Goal: Task Accomplishment & Management: Manage account settings

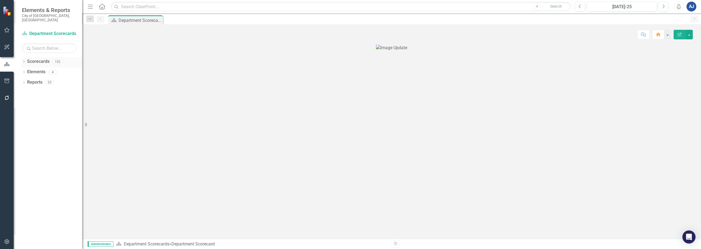
click at [23, 61] on icon "Dropdown" at bounding box center [24, 62] width 4 height 3
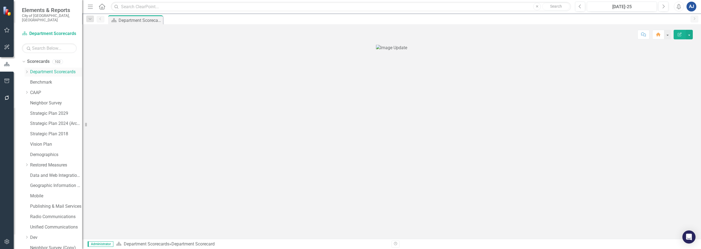
click at [27, 70] on icon "Dropdown" at bounding box center [27, 71] width 4 height 3
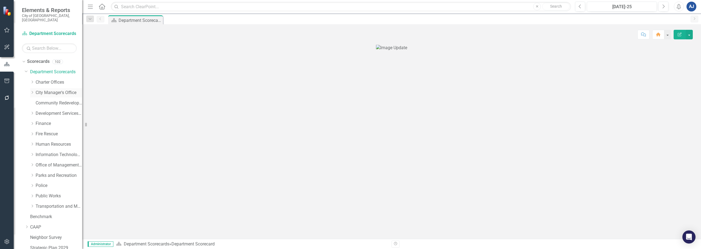
click at [37, 90] on link "City Manager's Office" at bounding box center [59, 93] width 47 height 6
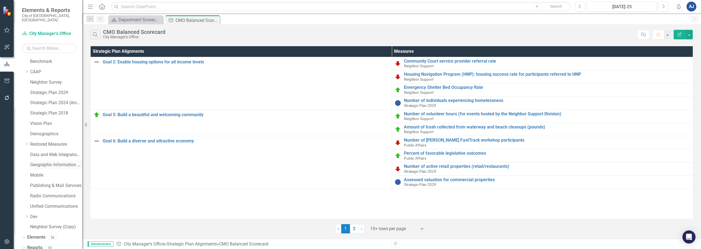
scroll to position [156, 0]
click at [25, 243] on div "Dropdown Reports 19" at bounding box center [52, 248] width 60 height 10
click at [23, 247] on icon "Dropdown" at bounding box center [24, 248] width 4 height 3
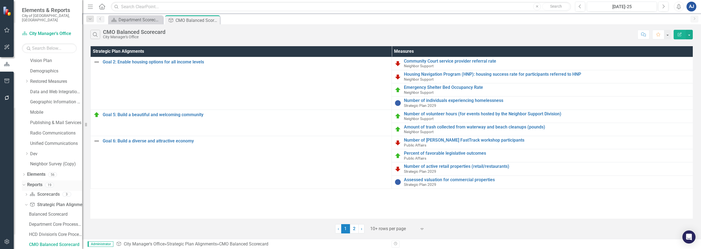
scroll to position [254, 0]
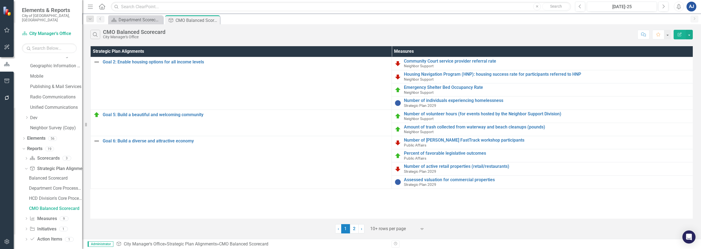
click at [24, 216] on div "Dropdown Scorecard Scorecards 3 Department Scorecard Underperforming Data Missi…" at bounding box center [52, 199] width 60 height 91
click at [26, 218] on icon "Dropdown" at bounding box center [26, 219] width 4 height 3
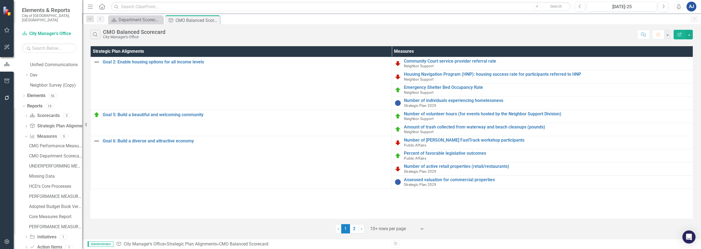
scroll to position [305, 0]
click at [57, 186] on div "PERFORMANCE MEASURES_Broken" at bounding box center [55, 188] width 53 height 5
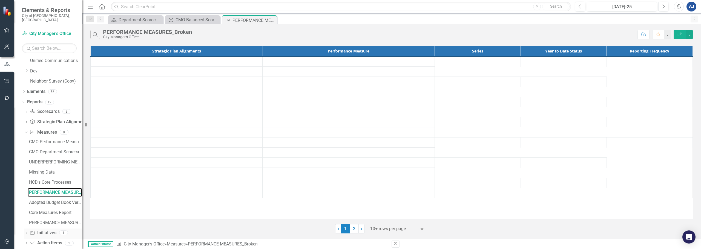
scroll to position [305, 0]
click at [58, 217] on div "PERFORMANCE MEASURES" at bounding box center [55, 219] width 53 height 5
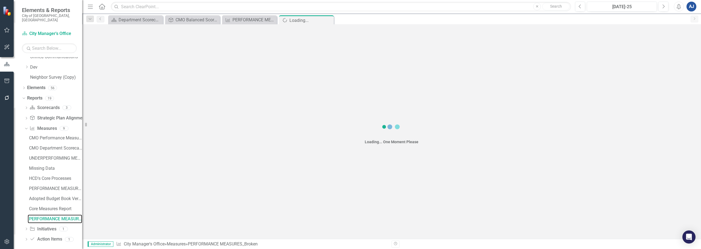
scroll to position [275, 0]
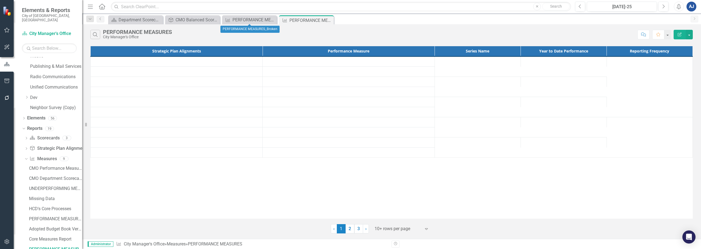
drag, startPoint x: 270, startPoint y: 20, endPoint x: 231, endPoint y: 75, distance: 67.3
click at [0, 0] on icon "Close" at bounding box center [0, 0] width 0 height 0
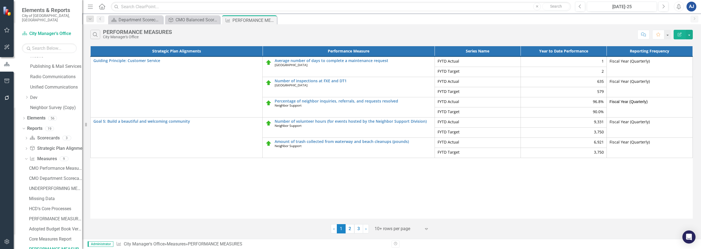
click at [349, 35] on icon "Edit Report" at bounding box center [679, 35] width 5 height 4
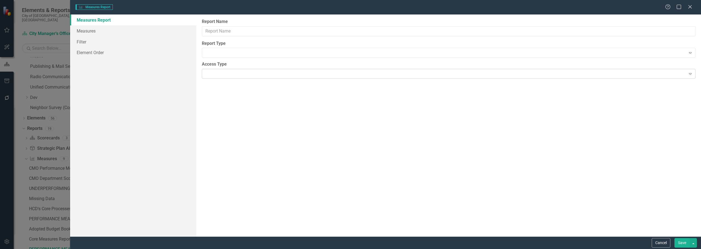
type input "PERFORMANCE MEASURES"
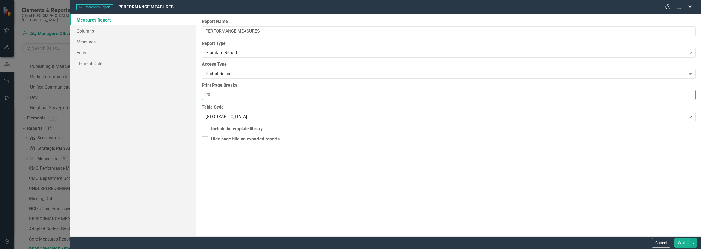
click at [214, 92] on input "20" at bounding box center [448, 95] width 493 height 10
drag, startPoint x: 223, startPoint y: 94, endPoint x: 202, endPoint y: 97, distance: 21.0
click at [202, 97] on input "20" at bounding box center [448, 95] width 493 height 10
type input "18"
click at [266, 186] on div "Report Name PERFORMANCE MEASURES Report Type Standard Report Expand Global Repo…" at bounding box center [448, 126] width 504 height 222
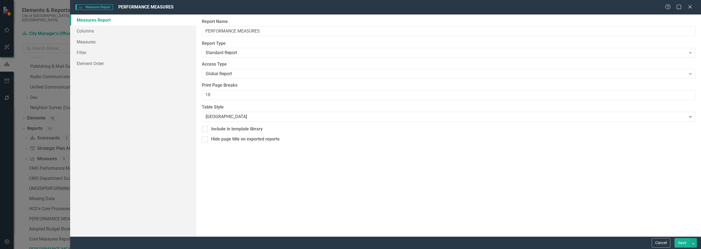
click at [349, 241] on button "Save" at bounding box center [681, 243] width 15 height 10
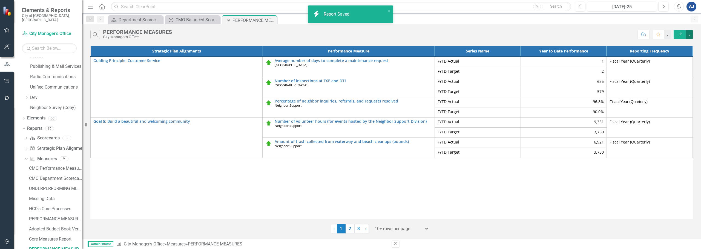
click at [349, 35] on button "button" at bounding box center [688, 35] width 7 height 10
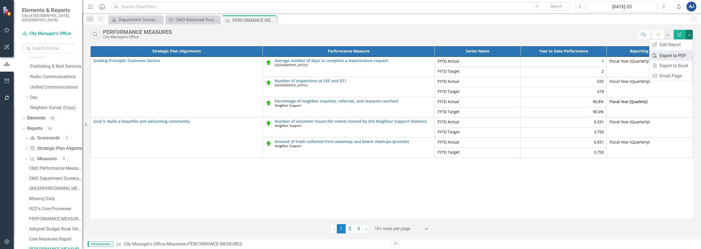
click at [349, 55] on link "PDF Export to PDF" at bounding box center [670, 56] width 43 height 10
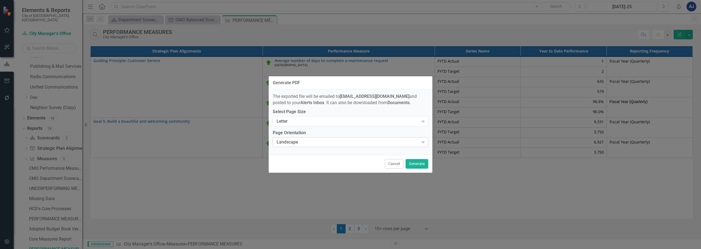
click at [349, 146] on div "Landscape Expand" at bounding box center [350, 142] width 155 height 10
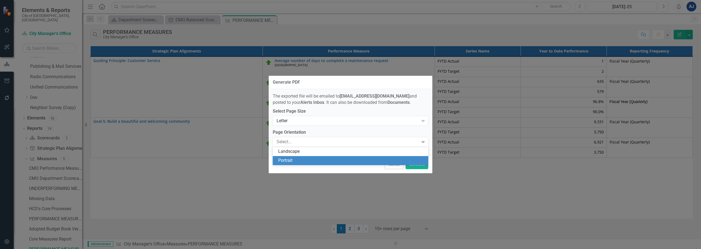
click at [349, 157] on div "Portrait" at bounding box center [350, 160] width 155 height 9
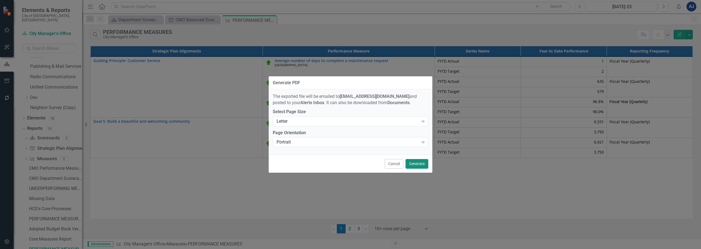
click at [349, 161] on button "Generate" at bounding box center [416, 164] width 23 height 10
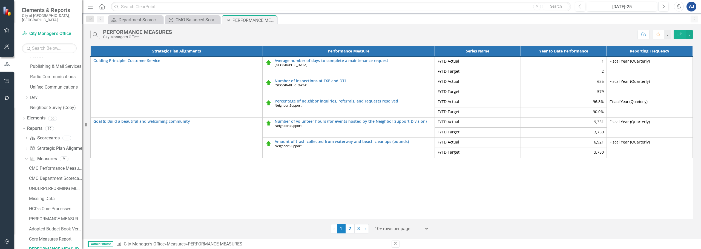
click at [349, 5] on icon "Alerts" at bounding box center [678, 6] width 6 height 5
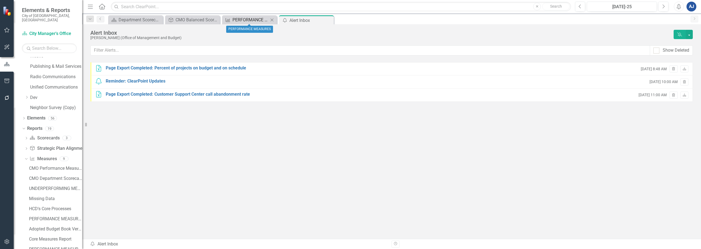
click at [260, 21] on div "PERFORMANCE MEASURES" at bounding box center [250, 19] width 36 height 7
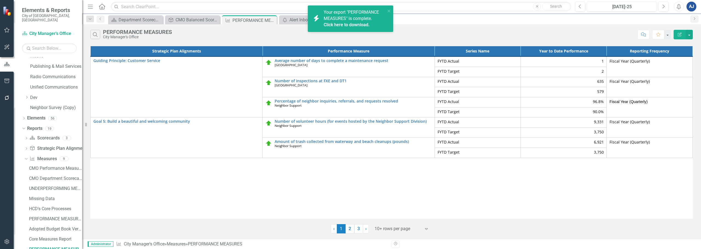
click at [349, 24] on link "Click here to download." at bounding box center [346, 24] width 46 height 5
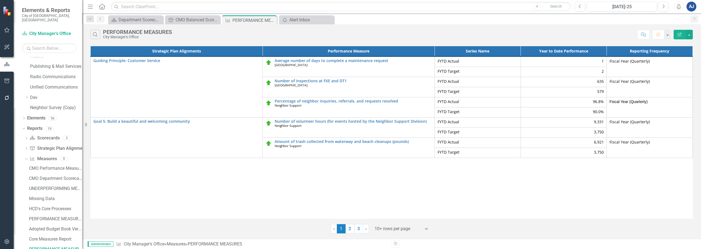
click at [349, 226] on link "2" at bounding box center [349, 228] width 9 height 9
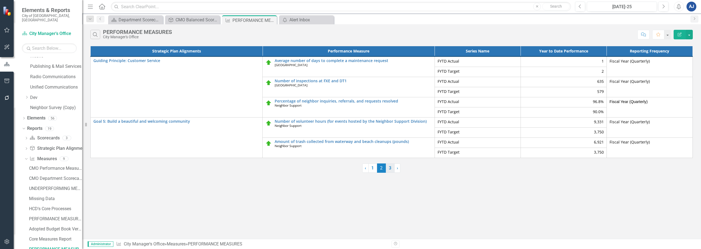
click at [349, 167] on link "3" at bounding box center [390, 168] width 9 height 9
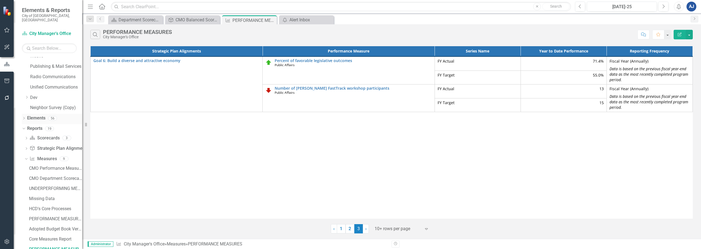
drag, startPoint x: 272, startPoint y: 21, endPoint x: 38, endPoint y: 117, distance: 253.2
click at [0, 0] on icon "Close" at bounding box center [0, 0] width 0 height 0
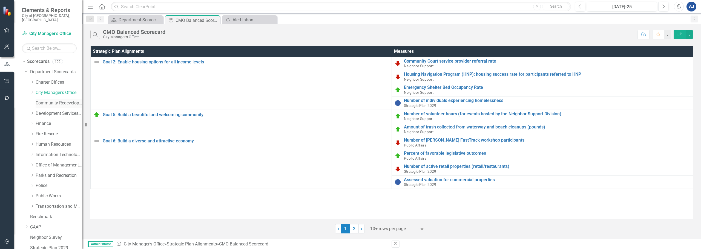
click at [38, 100] on link "Community Redevelopment Agency" at bounding box center [59, 103] width 47 height 6
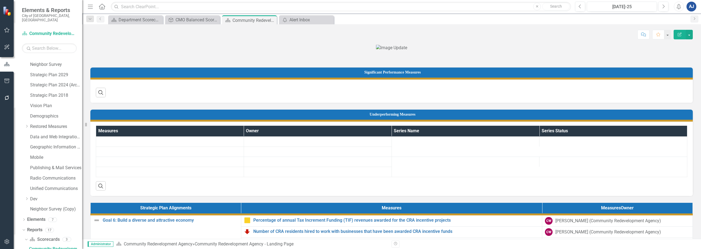
scroll to position [334, 0]
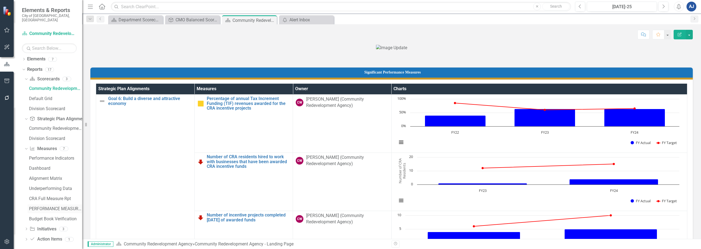
click at [46, 207] on div "PERFORMANCE MEASURES" at bounding box center [55, 209] width 53 height 5
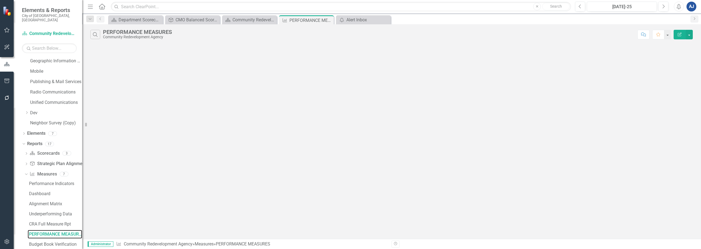
scroll to position [244, 0]
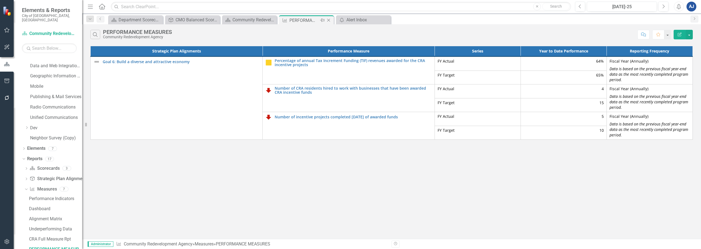
click at [328, 20] on icon "Close" at bounding box center [328, 20] width 5 height 4
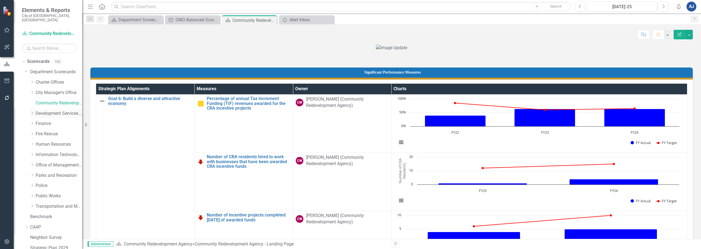
click at [55, 111] on link "Development Services Department" at bounding box center [59, 114] width 47 height 6
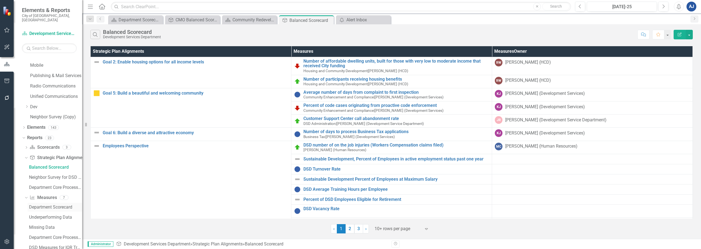
scroll to position [314, 0]
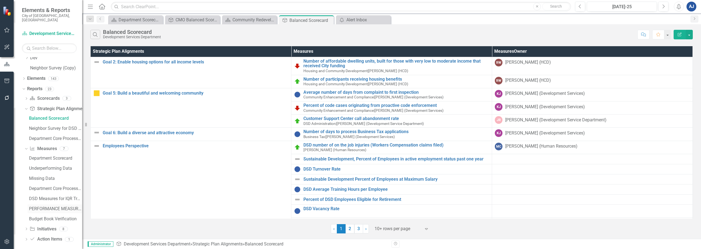
click at [58, 207] on div "PERFORMANCE MEASURES" at bounding box center [55, 209] width 53 height 5
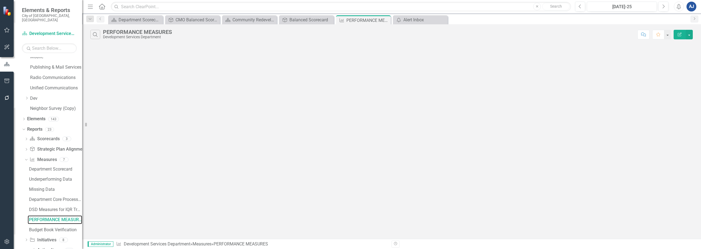
scroll to position [244, 0]
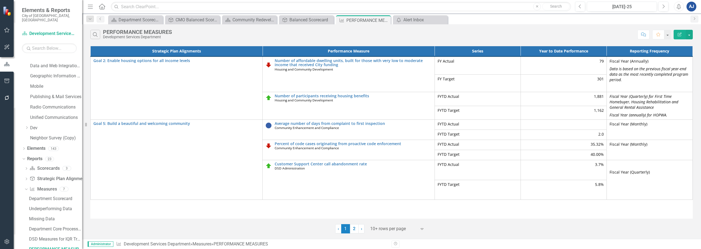
click at [349, 31] on button "Edit Report" at bounding box center [679, 35] width 12 height 10
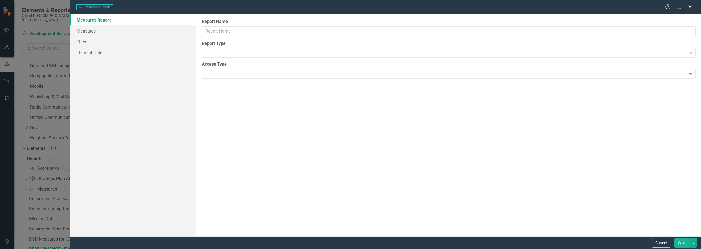
type input "PERFORMANCE MEASURES"
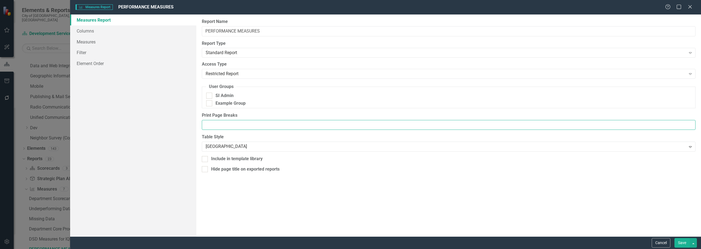
click at [226, 128] on input "Print Page Breaks" at bounding box center [448, 125] width 493 height 10
type input "10"
drag, startPoint x: 680, startPoint y: 241, endPoint x: 655, endPoint y: 221, distance: 32.2
click at [349, 241] on button "Save" at bounding box center [681, 243] width 15 height 10
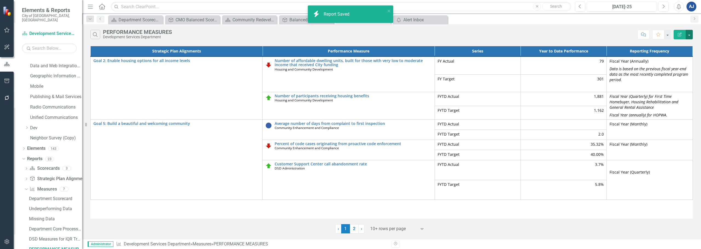
click at [349, 36] on button "button" at bounding box center [688, 35] width 7 height 10
click at [349, 57] on link "PDF Export to PDF" at bounding box center [670, 56] width 43 height 10
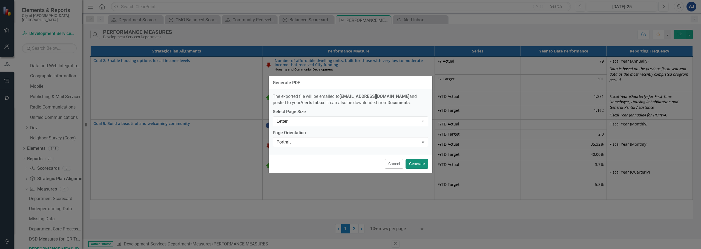
click at [349, 164] on button "Generate" at bounding box center [416, 164] width 23 height 10
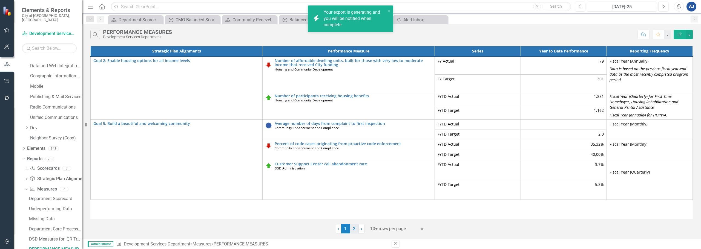
click at [349, 232] on link "2" at bounding box center [354, 228] width 9 height 9
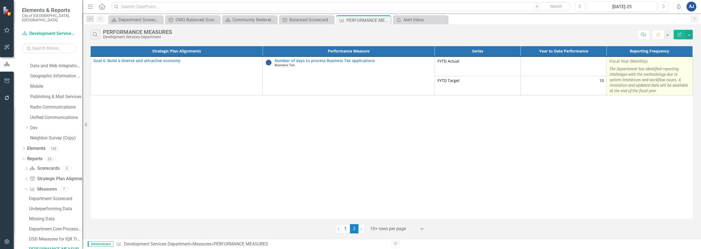
click at [349, 92] on p "The Department has identified reporting challenges with the methodology due to …" at bounding box center [649, 79] width 80 height 28
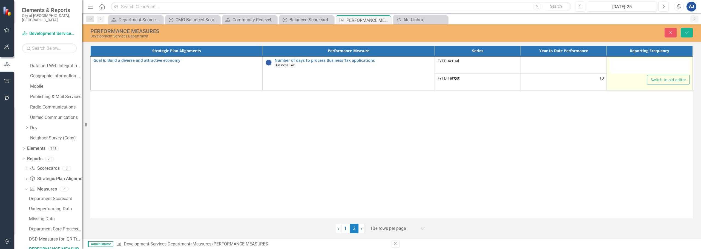
type textarea "<p>Fiscal Year (Monthly)</p> <p><em>The Department has identified reporting cha…"
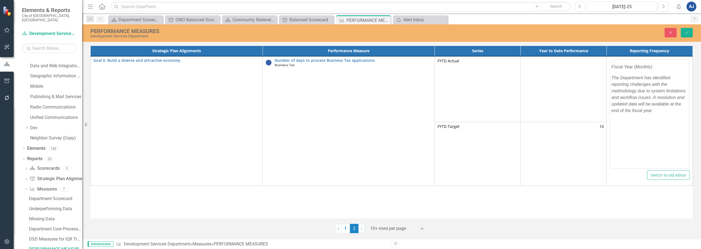
scroll to position [0, 0]
click at [349, 121] on p "The Department has identified reporting challenges with the methodology due to …" at bounding box center [649, 104] width 76 height 39
click at [349, 28] on button "Save" at bounding box center [686, 33] width 12 height 10
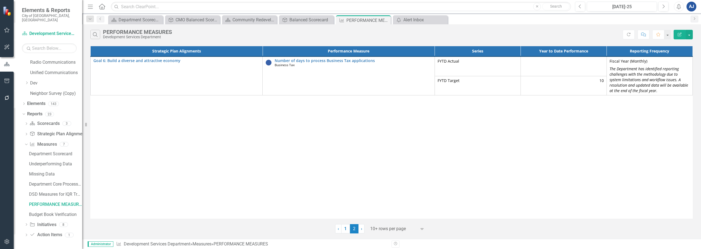
scroll to position [110, 0]
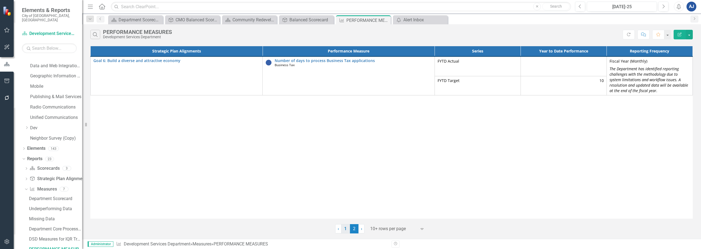
click at [346, 229] on link "1" at bounding box center [345, 228] width 9 height 9
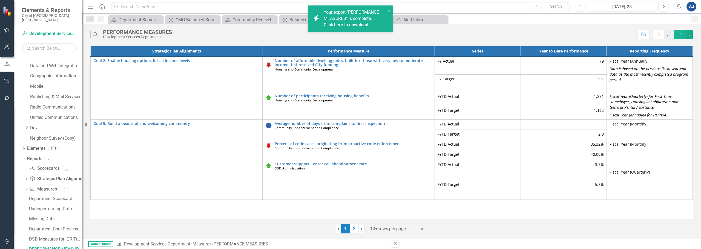
click at [349, 24] on link "Click here to download." at bounding box center [346, 24] width 46 height 5
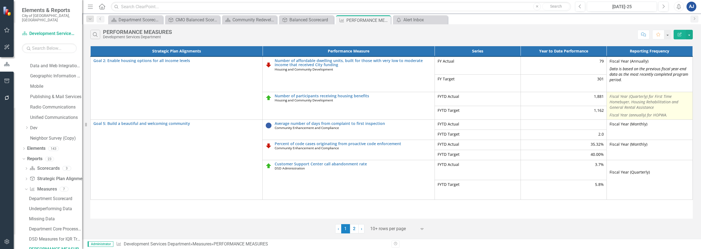
click at [349, 115] on p "Fiscal Year (annually) for HOPWA." at bounding box center [649, 114] width 80 height 7
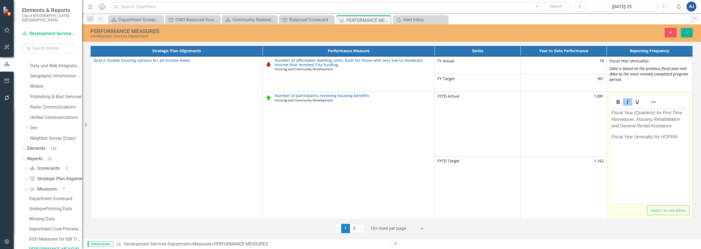
scroll to position [0, 0]
click at [349, 139] on p "Fiscal Year (annually) for HOPWA." at bounding box center [649, 137] width 76 height 7
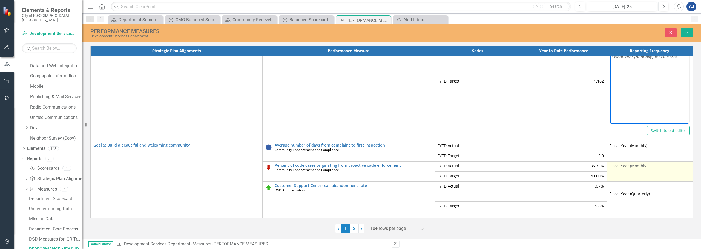
scroll to position [82, 0]
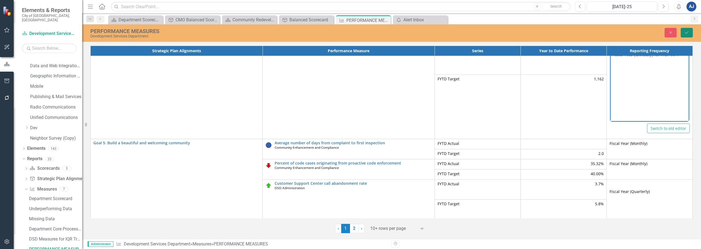
click at [349, 31] on icon "Save" at bounding box center [686, 33] width 5 height 4
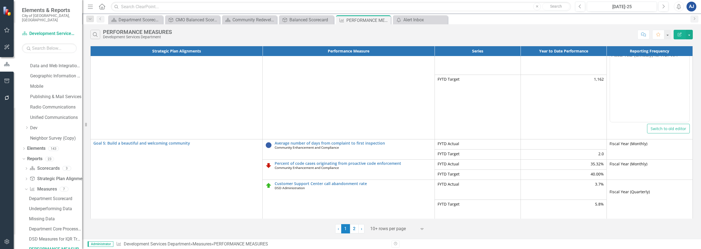
scroll to position [0, 0]
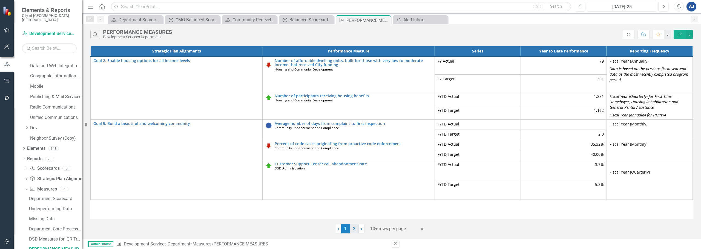
click at [349, 225] on link "2" at bounding box center [354, 228] width 9 height 9
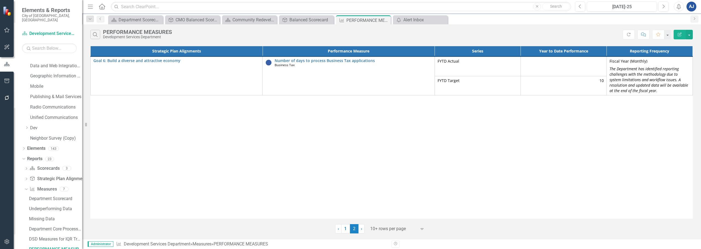
click at [349, 37] on button "Edit Report" at bounding box center [679, 35] width 12 height 10
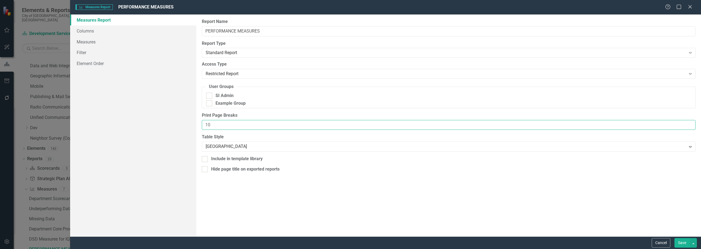
drag, startPoint x: 222, startPoint y: 123, endPoint x: 97, endPoint y: 130, distance: 125.2
click at [99, 130] on div "Measures Report Columns Measures Filter Element Order Report Name PERFORMANCE M…" at bounding box center [385, 126] width 630 height 222
click at [349, 246] on button "Save" at bounding box center [681, 243] width 15 height 10
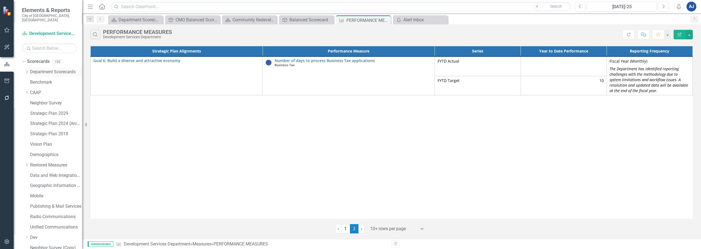
click at [29, 70] on icon "Dropdown" at bounding box center [27, 71] width 4 height 3
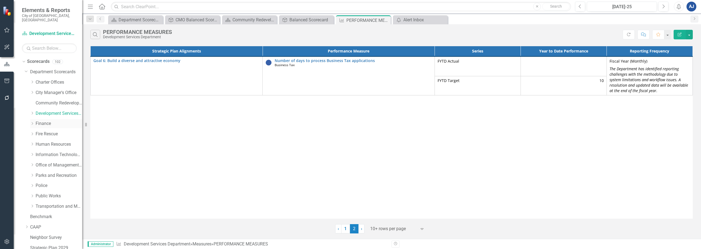
click at [48, 121] on link "Finance" at bounding box center [59, 124] width 47 height 6
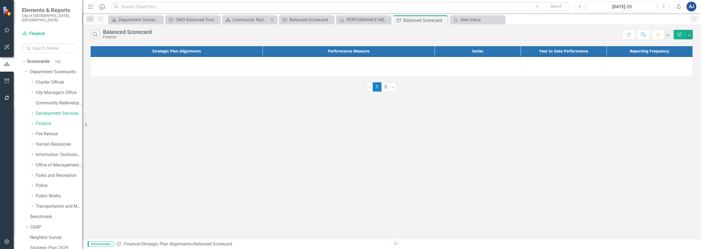
click at [271, 20] on icon "Close" at bounding box center [271, 20] width 5 height 4
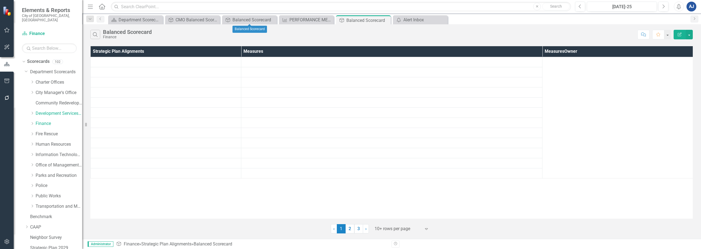
click at [0, 0] on icon "Close" at bounding box center [0, 0] width 0 height 0
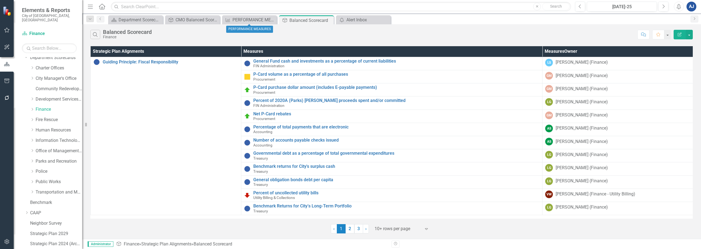
click at [0, 0] on icon "Close" at bounding box center [0, 0] width 0 height 0
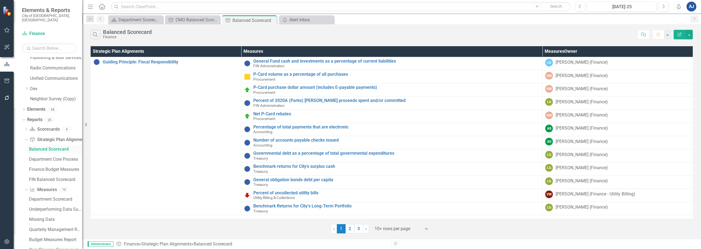
scroll to position [355, 0]
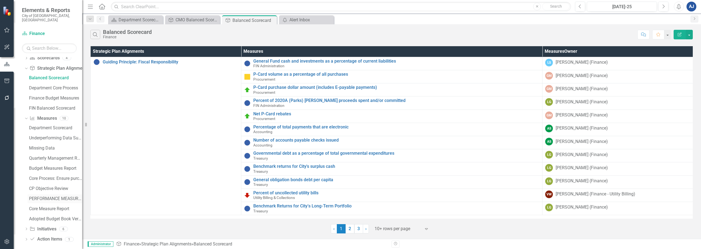
click at [51, 196] on div "PERFORMANCE MEASURES" at bounding box center [55, 198] width 53 height 5
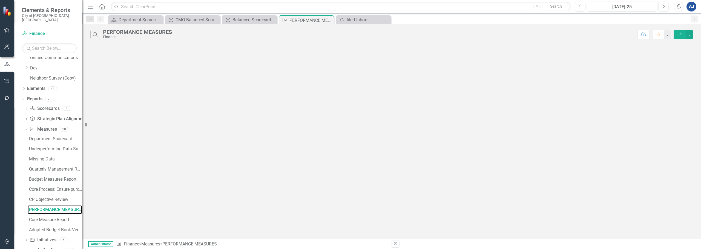
scroll to position [265, 0]
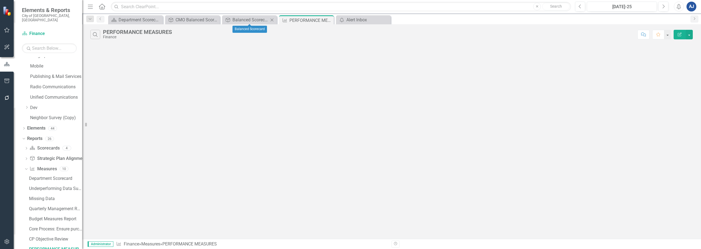
click at [271, 19] on icon at bounding box center [271, 19] width 3 height 3
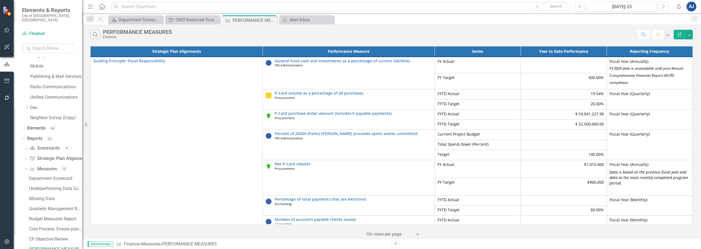
click at [349, 37] on button "Edit Report" at bounding box center [679, 35] width 12 height 10
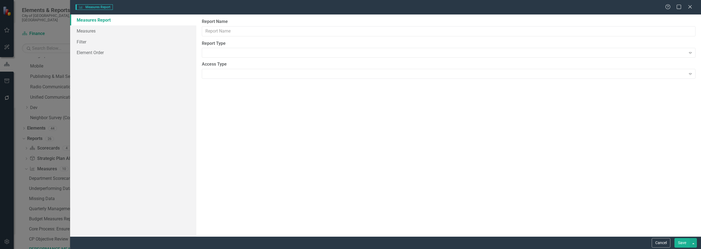
type input "PERFORMANCE MEASURES"
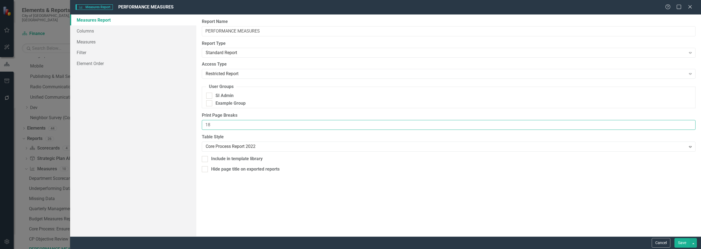
click at [314, 128] on input "18" at bounding box center [448, 125] width 493 height 10
type input "15"
click at [349, 243] on button "Save" at bounding box center [681, 243] width 15 height 10
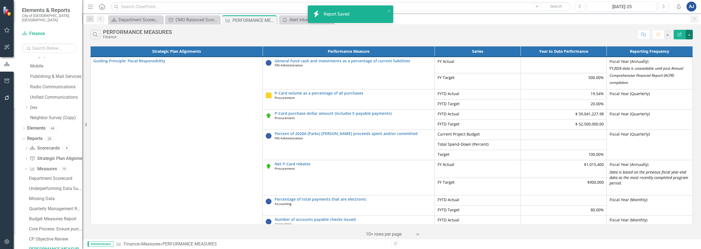
click at [349, 34] on button "button" at bounding box center [688, 35] width 7 height 10
click at [349, 56] on link "PDF Export to PDF" at bounding box center [670, 56] width 43 height 10
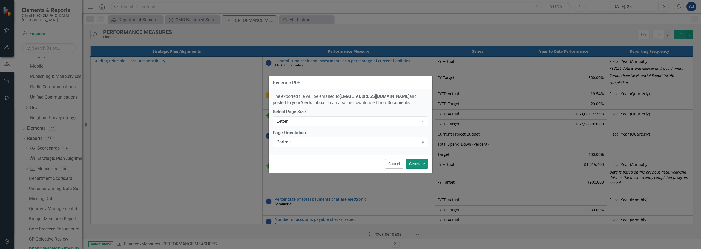
click at [349, 164] on button "Generate" at bounding box center [416, 164] width 23 height 10
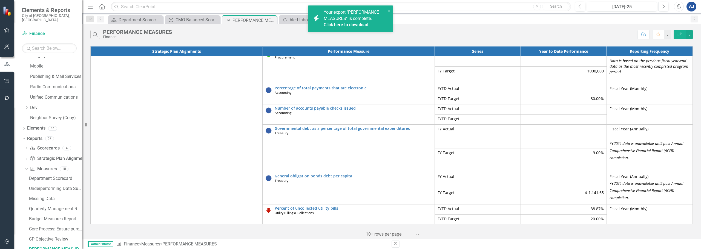
scroll to position [112, 0]
click at [326, 23] on link "Click here to download." at bounding box center [346, 24] width 46 height 5
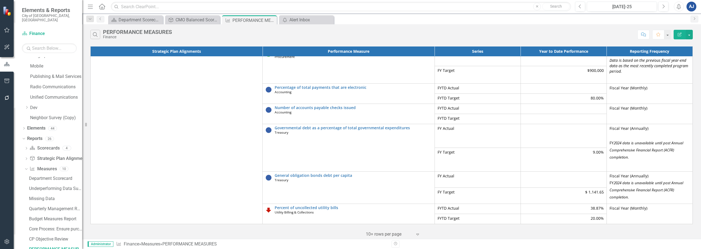
click at [349, 35] on button "Edit Report" at bounding box center [679, 35] width 12 height 10
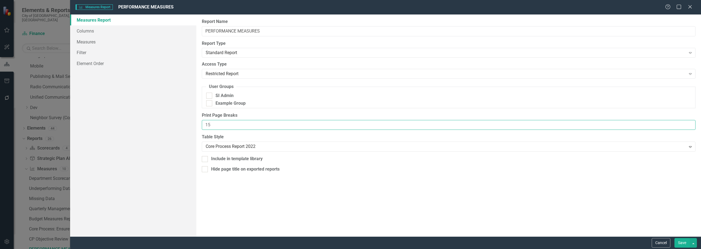
drag, startPoint x: 248, startPoint y: 123, endPoint x: 163, endPoint y: 129, distance: 85.6
click at [163, 129] on div "Measures Report Columns Measures Filter Element Order Report Name PERFORMANCE M…" at bounding box center [385, 126] width 630 height 222
click at [349, 243] on button "Save" at bounding box center [681, 243] width 15 height 10
